Goal: Communication & Community: Ask a question

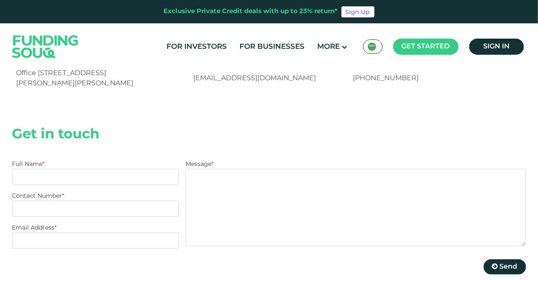
scroll to position [170, 0]
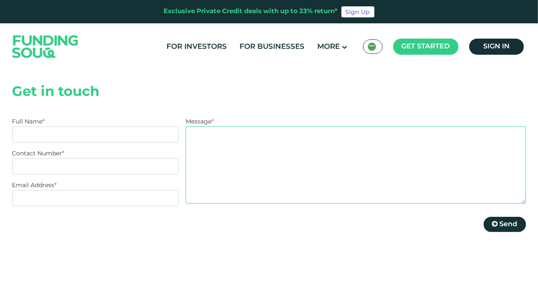
click at [199, 139] on textarea "Message *" at bounding box center [355, 164] width 340 height 77
paste textarea "Dear , I hope this message finds you well. I am reaching out on behalf of Makee…"
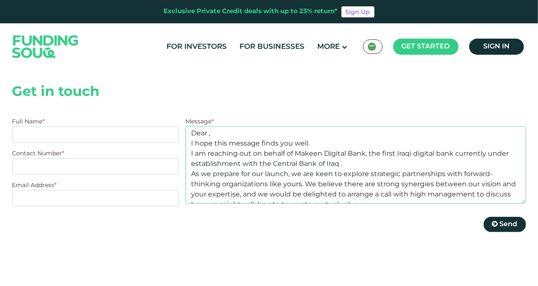
scroll to position [0, 0]
type textarea "Dear , I hope this message finds you well. I am reaching out on behalf of Makee…"
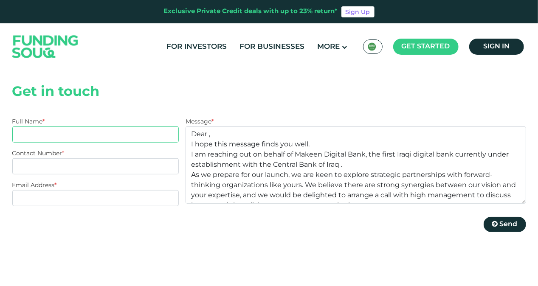
click at [64, 135] on input "Full Name *" at bounding box center [95, 134] width 167 height 16
type input "[PERSON_NAME]"
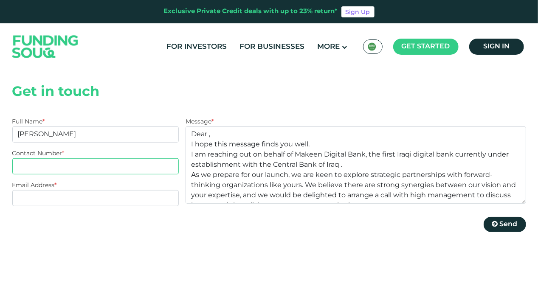
click at [59, 168] on input "Contact Number *" at bounding box center [95, 166] width 167 height 16
type input "07880111666"
type input "[EMAIL_ADDRESS][DOMAIN_NAME]"
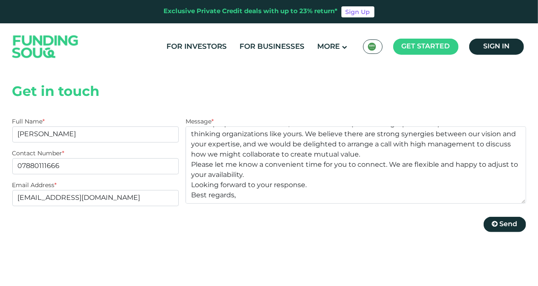
scroll to position [61, 0]
click at [252, 165] on textarea "Dear , I hope this message finds you well. I am reaching out on behalf of Makee…" at bounding box center [355, 164] width 340 height 77
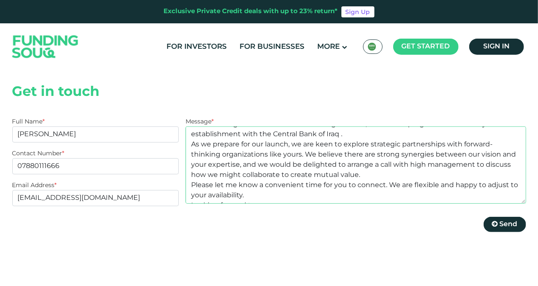
scroll to position [0, 0]
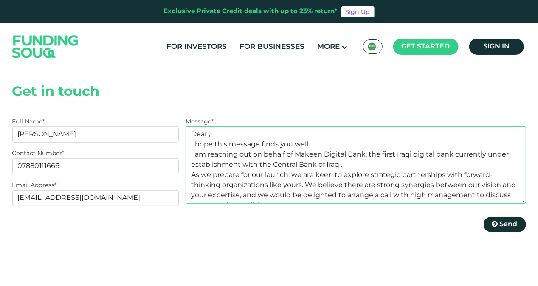
click at [210, 139] on textarea "Dear , I hope this message finds you well. I am reaching out on behalf of Makee…" at bounding box center [355, 164] width 340 height 77
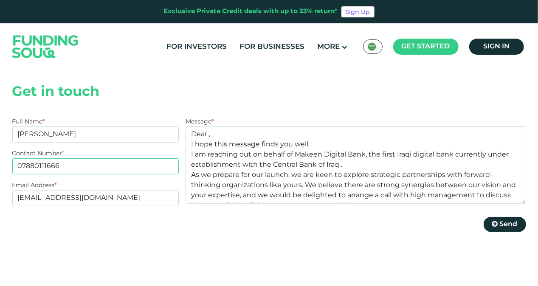
click at [19, 168] on input "07880111666" at bounding box center [95, 166] width 167 height 16
click at [20, 165] on input "07880111666" at bounding box center [95, 166] width 167 height 16
paste input "(964)"
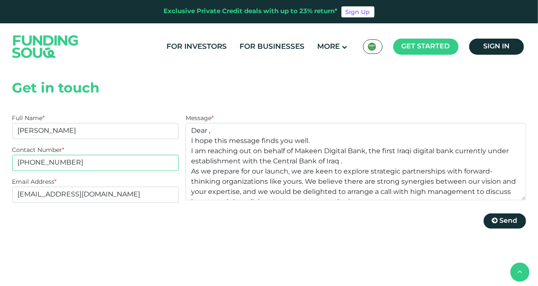
scroll to position [212, 0]
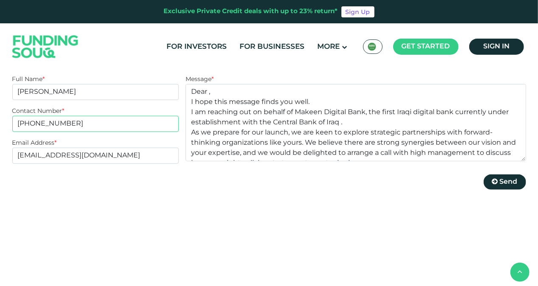
type input "[PHONE_NUMBER]"
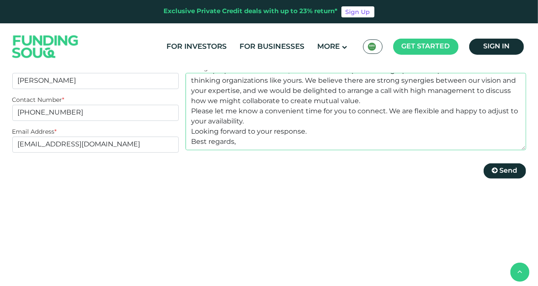
scroll to position [255, 0]
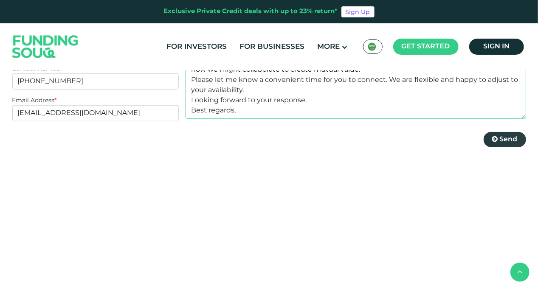
type textarea "Dear , I hope this message finds you well. I am reaching out on behalf of Makee…"
click at [509, 141] on span "Send" at bounding box center [508, 139] width 18 height 6
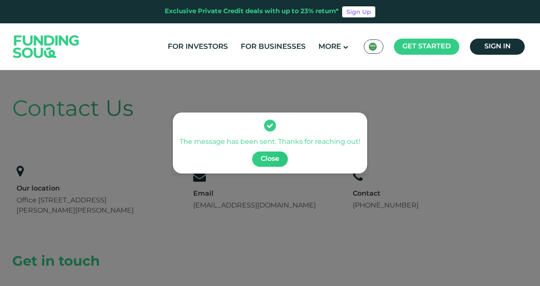
click at [268, 154] on button "Close" at bounding box center [270, 158] width 36 height 15
